Goal: Information Seeking & Learning: Learn about a topic

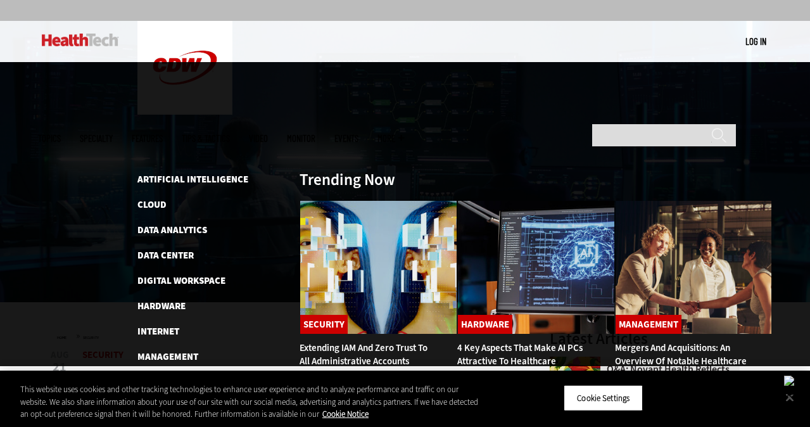
scroll to position [107, 0]
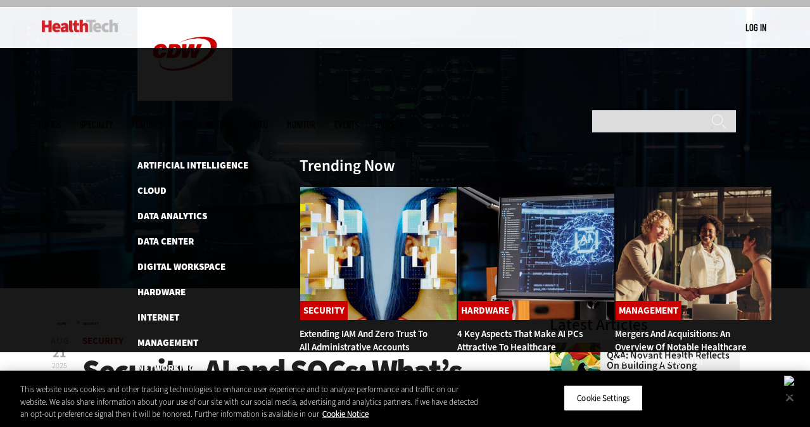
click at [160, 412] on link "Security" at bounding box center [157, 418] width 41 height 13
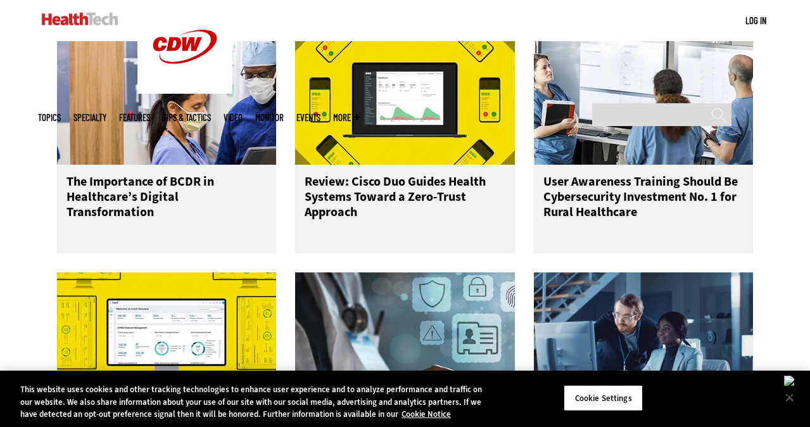
scroll to position [2057, 0]
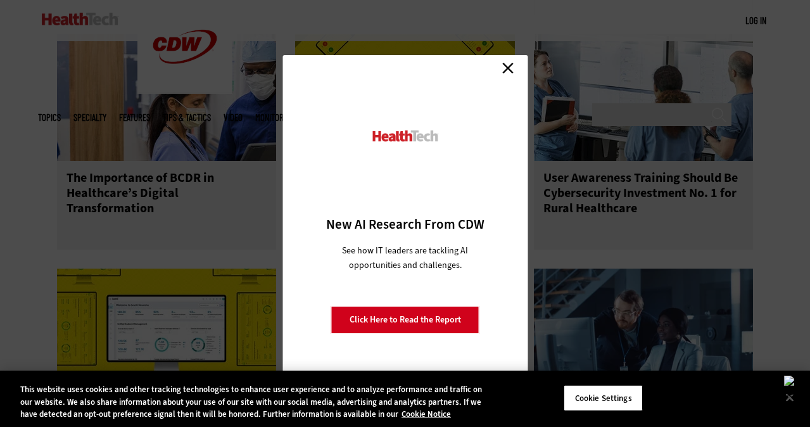
click at [509, 68] on link "Close" at bounding box center [507, 67] width 19 height 19
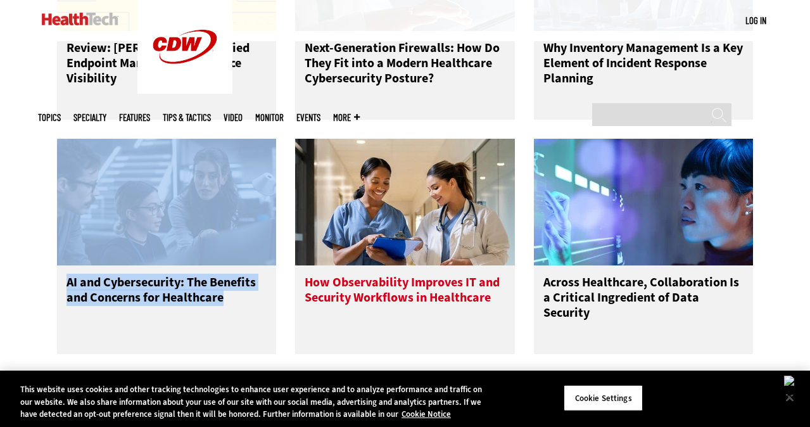
scroll to position [2420, 0]
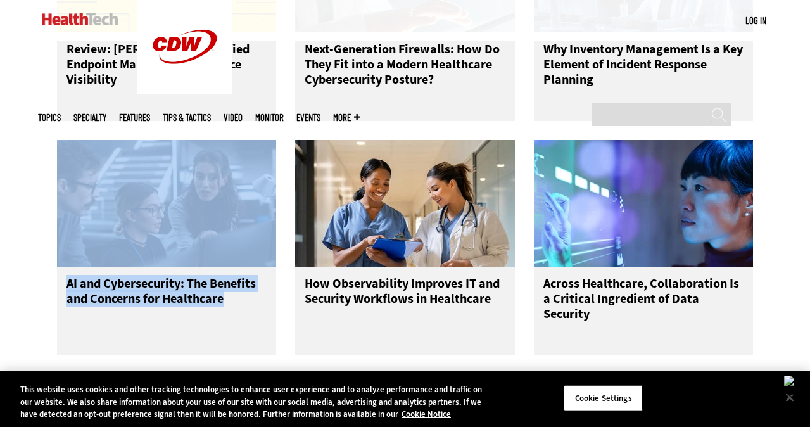
click at [400, 376] on link "Load More" at bounding box center [405, 393] width 77 height 35
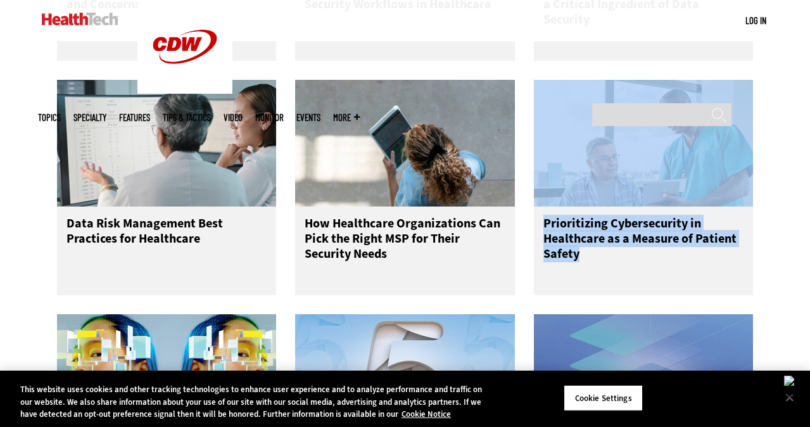
scroll to position [2701, 0]
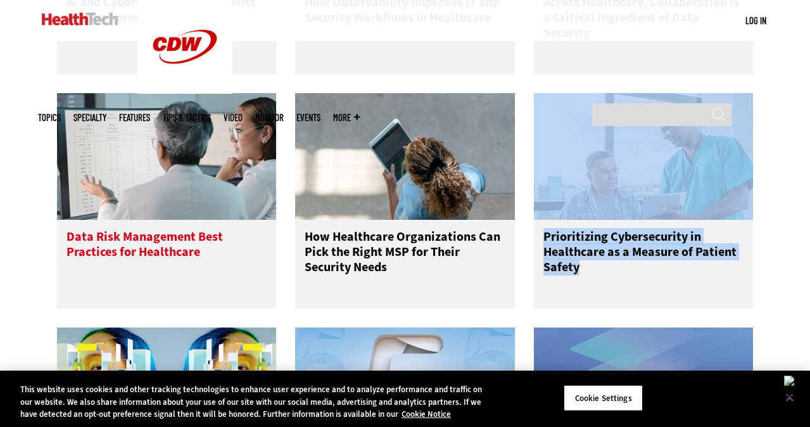
click at [186, 229] on h3 "Data Risk Management Best Practices for Healthcare" at bounding box center [166, 254] width 201 height 51
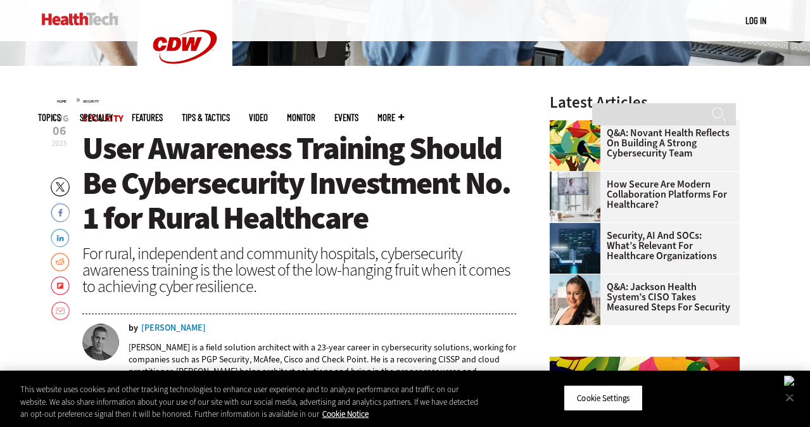
scroll to position [268, 0]
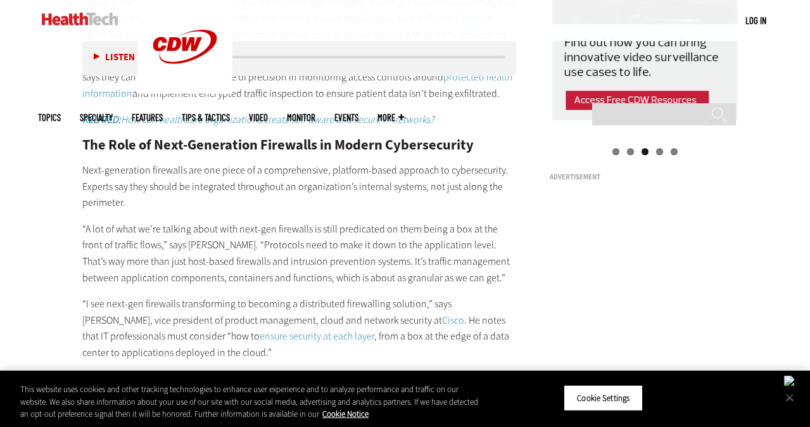
scroll to position [1708, 0]
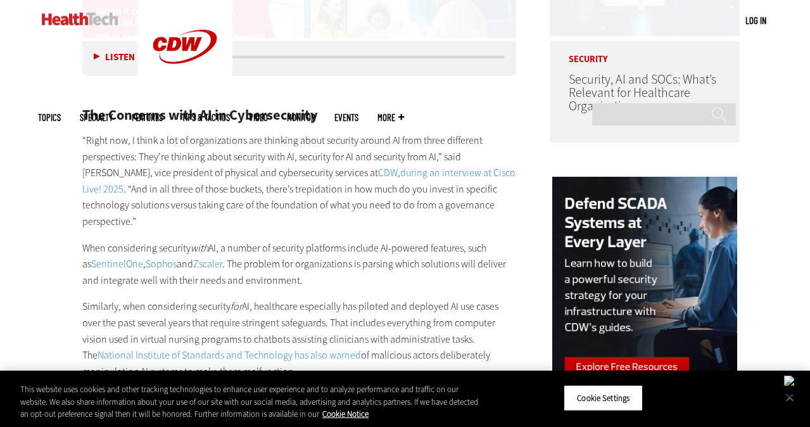
scroll to position [1072, 0]
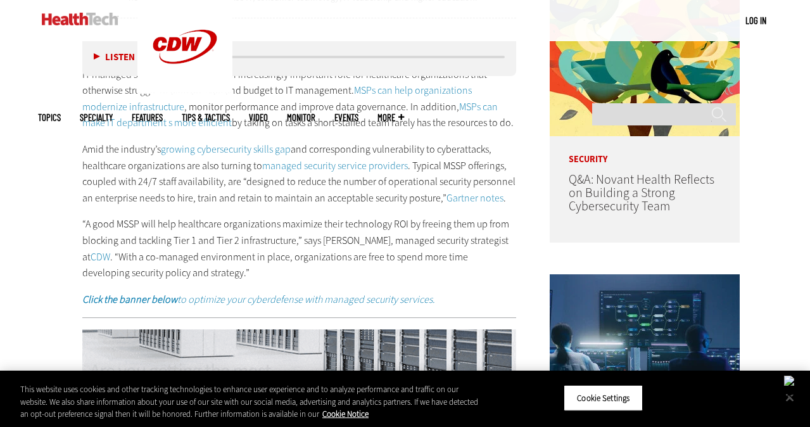
scroll to position [757, 0]
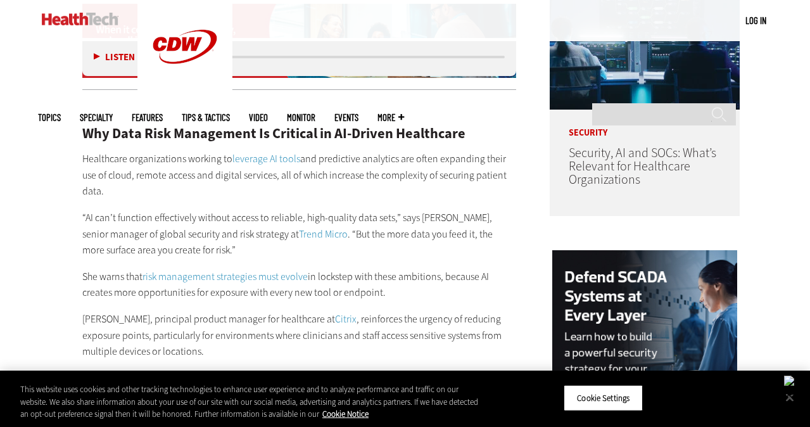
click at [310, 227] on link "Trend Micro" at bounding box center [323, 233] width 49 height 13
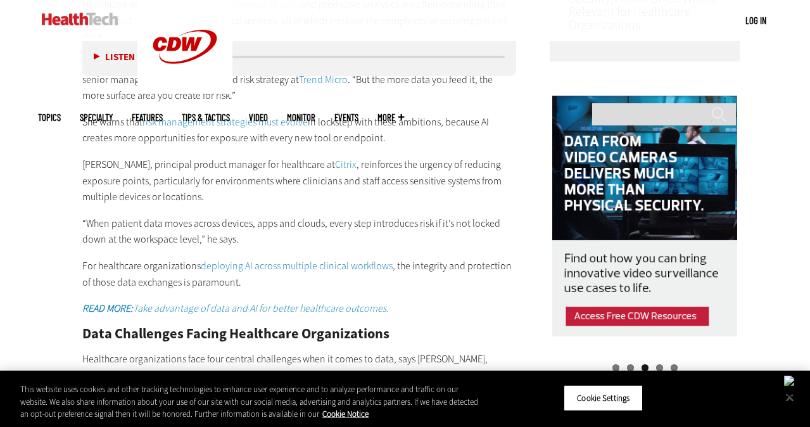
scroll to position [1412, 0]
